Goal: Information Seeking & Learning: Learn about a topic

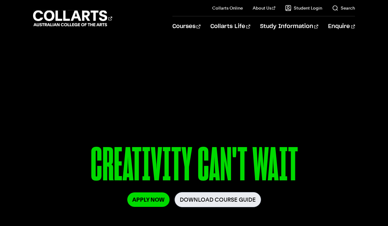
click at [221, 200] on link "Download Course Guide" at bounding box center [217, 199] width 86 height 15
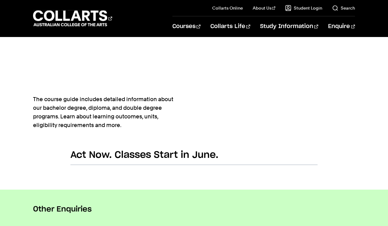
scroll to position [338, 0]
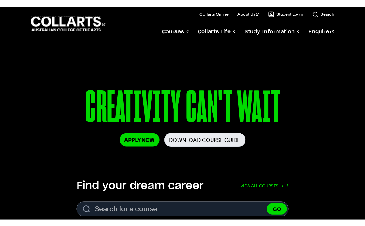
scroll to position [58, 0]
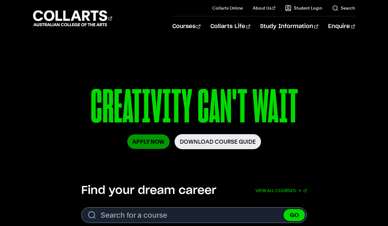
click at [156, 142] on link "Apply Now" at bounding box center [148, 142] width 42 height 15
click at [219, 139] on link "Download Course Guide" at bounding box center [217, 141] width 86 height 15
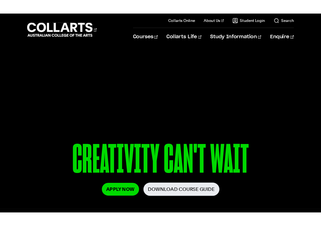
scroll to position [0, 0]
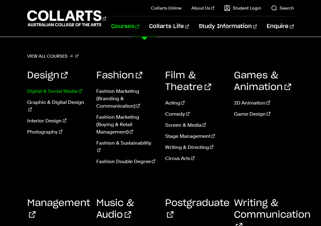
click at [68, 91] on link "Digital & Social Media" at bounding box center [57, 91] width 60 height 7
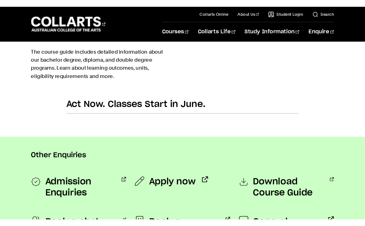
scroll to position [386, 0]
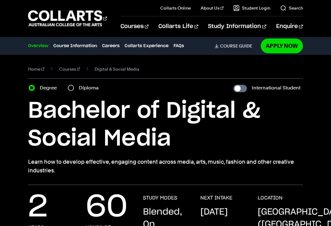
click at [73, 89] on input "Diploma" at bounding box center [71, 88] width 6 height 6
radio input "true"
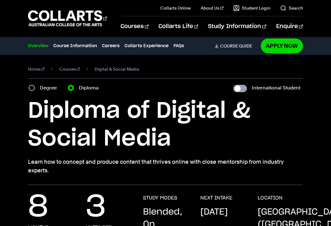
click at [243, 88] on input "International Student" at bounding box center [241, 88] width 14 height 7
checkbox input "true"
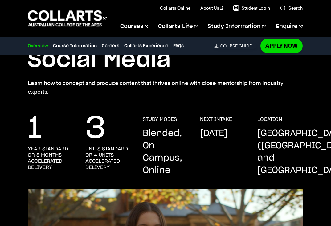
scroll to position [79, 0]
